Goal: Information Seeking & Learning: Learn about a topic

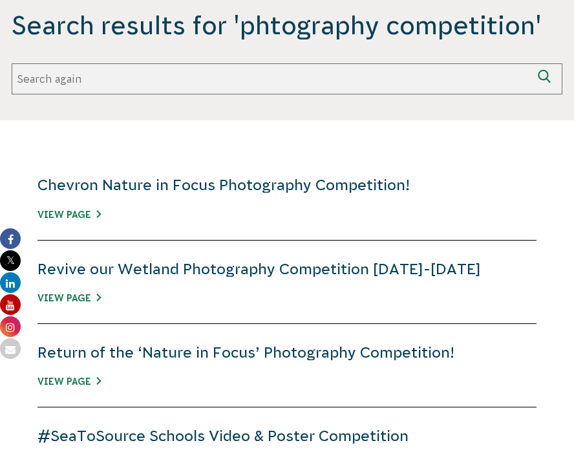
scroll to position [272, 0]
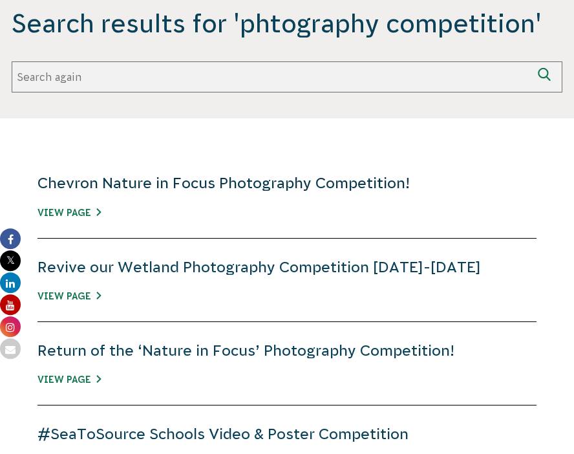
click at [215, 182] on link "Chevron Nature in Focus Photography Competition!" at bounding box center [224, 183] width 373 height 17
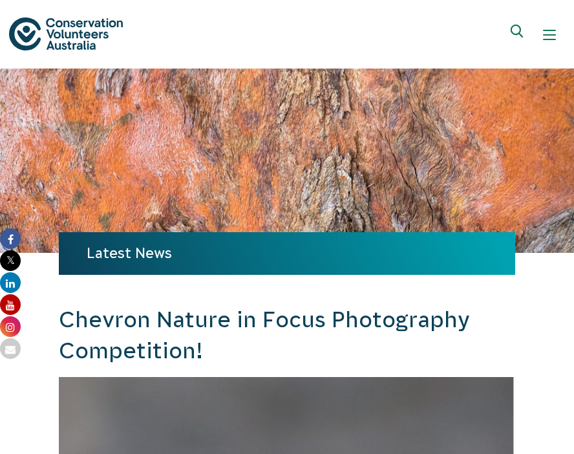
click at [513, 32] on icon "Expand search box" at bounding box center [519, 34] width 16 height 19
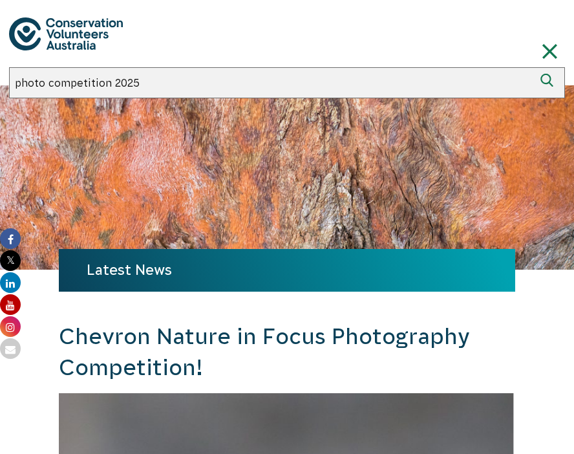
type input "photo competition 2025"
click at [534, 67] on button "Search" at bounding box center [549, 82] width 31 height 31
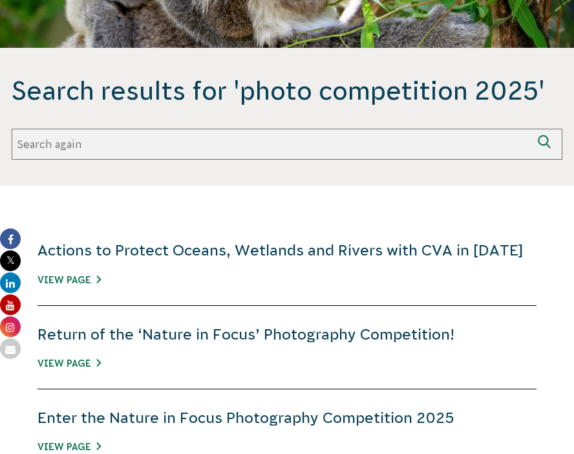
scroll to position [210, 0]
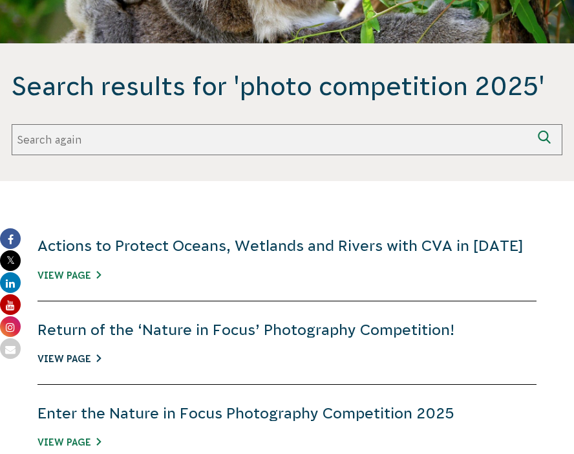
click at [85, 358] on link "View Page" at bounding box center [69, 359] width 63 height 10
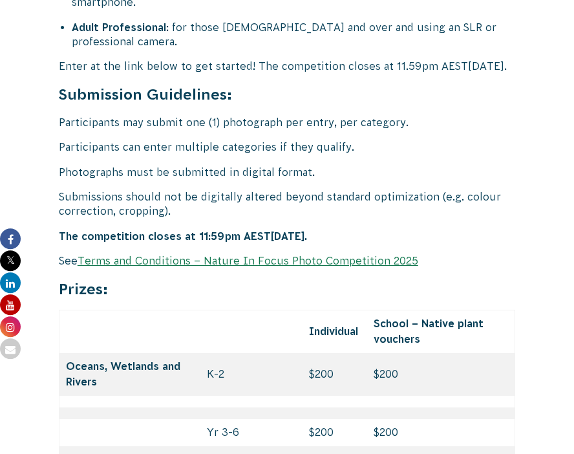
scroll to position [5039, 0]
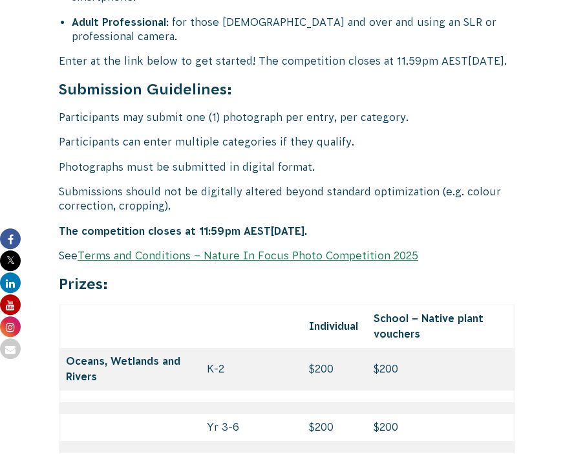
click at [252, 250] on link "Terms and Conditions – Nature In Focus Photo Competition 2025" at bounding box center [248, 256] width 341 height 12
